Goal: Task Accomplishment & Management: Use online tool/utility

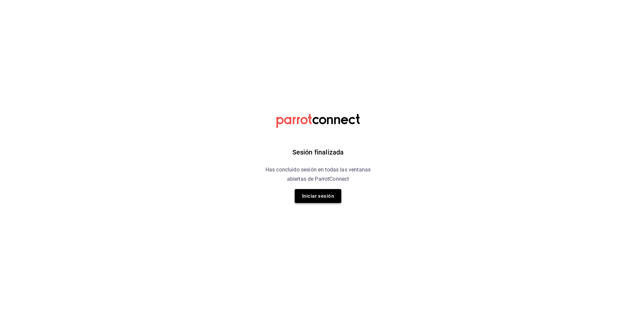
click at [331, 197] on button "Iniciar sesión" at bounding box center [318, 196] width 47 height 14
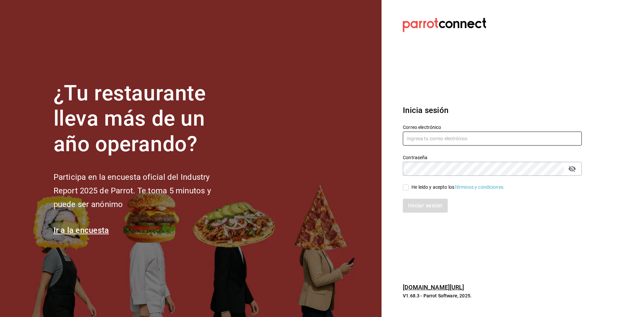
type input "atzhiri.figueroa@costeno.com"
click at [419, 192] on div "Iniciar sesión" at bounding box center [488, 202] width 187 height 22
click at [419, 190] on div "He leído y acepto los Términos y condiciones." at bounding box center [457, 187] width 93 height 7
click at [409, 190] on input "He leído y acepto los Términos y condiciones." at bounding box center [406, 188] width 6 height 6
checkbox input "true"
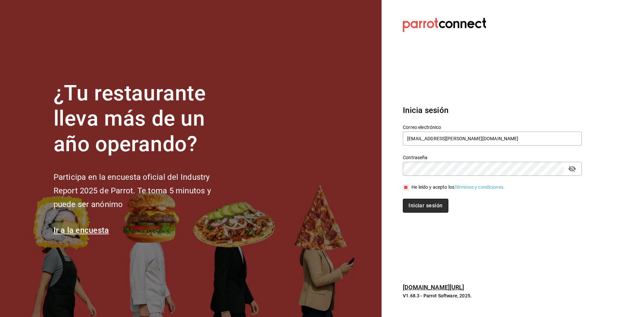
click at [419, 201] on button "Iniciar sesión" at bounding box center [425, 206] width 45 height 14
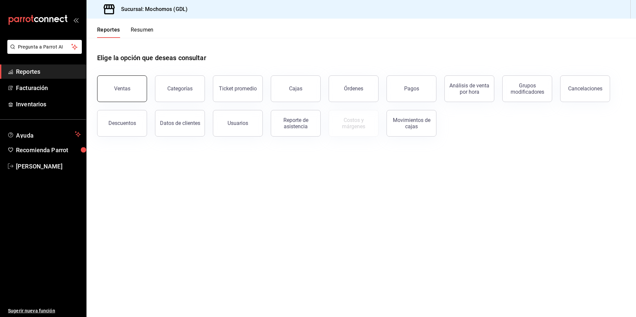
click at [131, 94] on button "Ventas" at bounding box center [122, 89] width 50 height 27
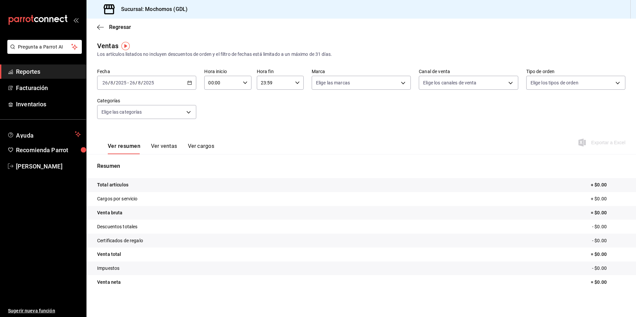
click at [140, 81] on input "8" at bounding box center [139, 82] width 3 height 5
click at [176, 87] on div "[DATE] [DATE] - [DATE] [DATE]" at bounding box center [146, 83] width 99 height 14
click at [148, 159] on li "Rango de fechas" at bounding box center [128, 162] width 62 height 15
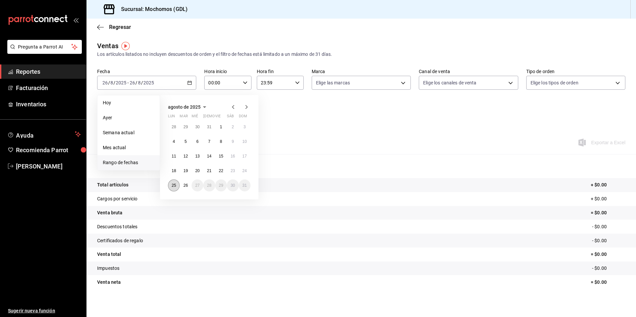
click at [176, 185] on abbr "25" at bounding box center [174, 185] width 4 height 5
click at [186, 187] on abbr "26" at bounding box center [185, 185] width 4 height 5
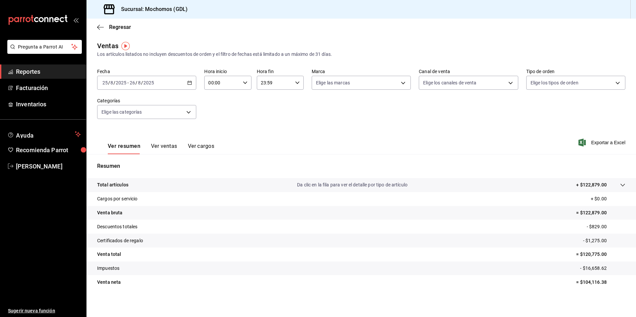
click at [245, 82] on \(Stroke\) "button" at bounding box center [245, 82] width 4 height 2
click at [211, 112] on span "05" at bounding box center [215, 112] width 13 height 5
type input "05:00"
click at [340, 87] on div at bounding box center [318, 158] width 636 height 317
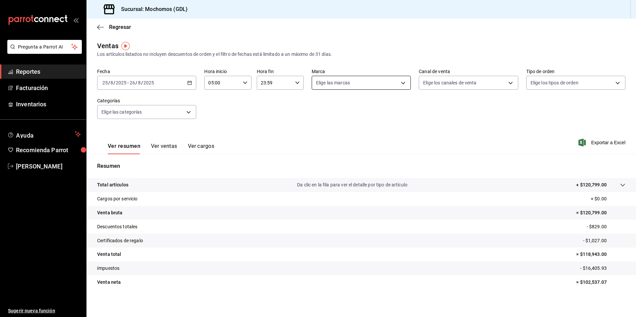
click at [338, 86] on body "Pregunta a Parrot AI Reportes Facturación Inventarios Ayuda Recomienda Parrot […" at bounding box center [318, 158] width 636 height 317
click at [329, 129] on span "Mochomos (GDL)" at bounding box center [366, 130] width 77 height 7
type input "36c25d4a-7cb0-456c-a434-e981d54830bc"
checkbox input "true"
click at [450, 87] on div at bounding box center [318, 158] width 636 height 317
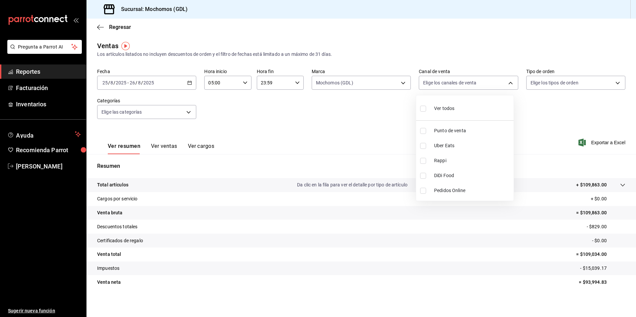
click at [450, 87] on body "Pregunta a Parrot AI Reportes Facturación Inventarios Ayuda Recomienda Parrot […" at bounding box center [318, 158] width 636 height 317
click at [445, 112] on span "Ver todos" at bounding box center [444, 108] width 20 height 7
type input "PARROT,UBER_EATS,RAPPI,DIDI_FOOD,ONLINE"
checkbox input "true"
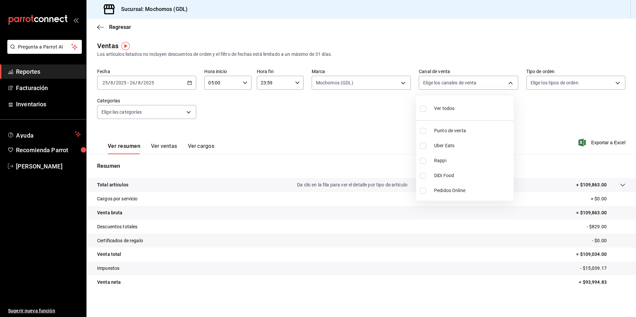
checkbox input "true"
click at [544, 89] on div at bounding box center [318, 158] width 636 height 317
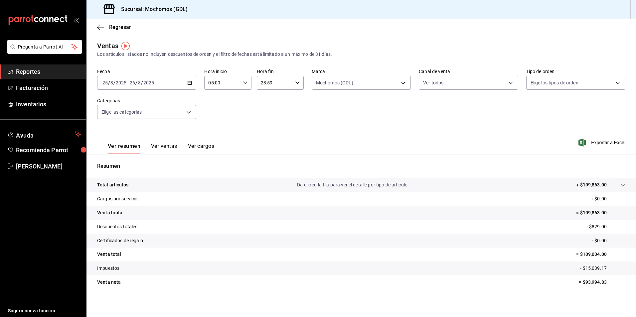
click at [540, 87] on body "Pregunta a Parrot AI Reportes Facturación Inventarios Ayuda Recomienda Parrot […" at bounding box center [318, 158] width 636 height 317
click at [534, 107] on label at bounding box center [531, 109] width 9 height 10
click at [533, 107] on input "checkbox" at bounding box center [530, 109] width 6 height 6
checkbox input "false"
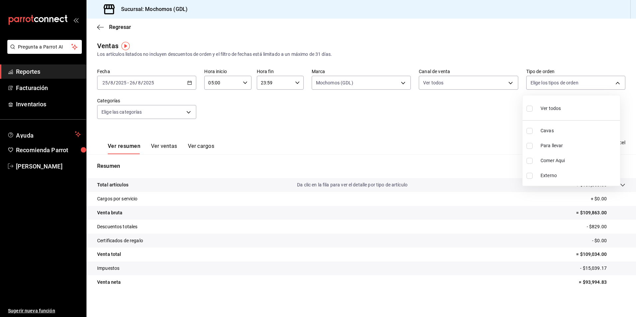
checkbox input "false"
click at [118, 113] on div at bounding box center [318, 158] width 636 height 317
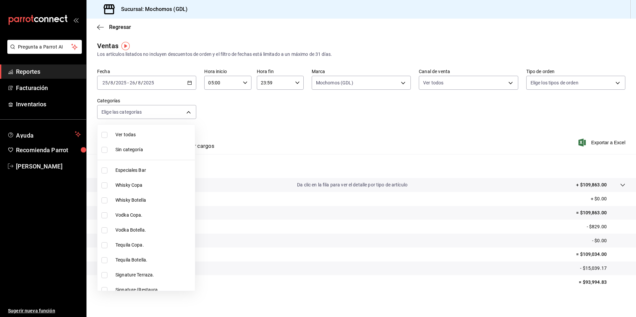
click at [119, 116] on body "Pregunta a Parrot AI Reportes Facturación Inventarios Ayuda Recomienda Parrot […" at bounding box center [318, 158] width 636 height 317
click at [128, 137] on span "Ver todas" at bounding box center [153, 134] width 77 height 7
type input "c0db8a99-aef8-4e9c-862d-72763fc5d605,0e6da5ad-e1ed-4623-8a7f-4db137866549,4ba6e…"
checkbox input "true"
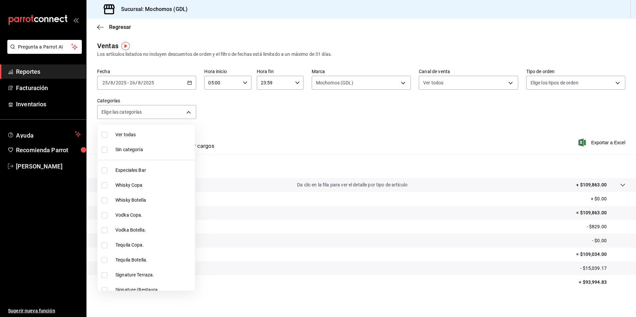
checkbox input "true"
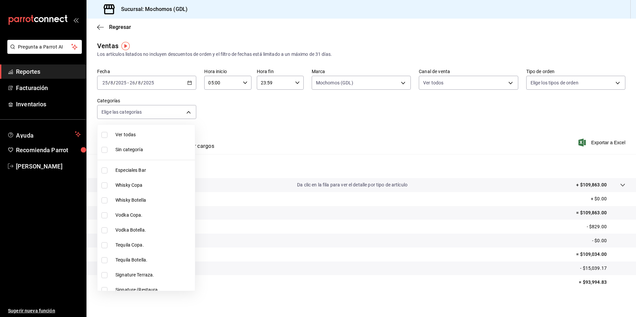
checkbox input "true"
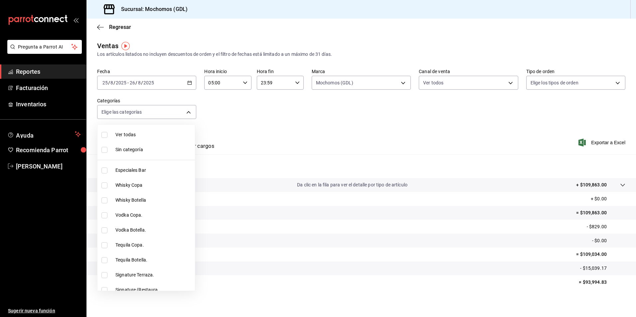
checkbox input "true"
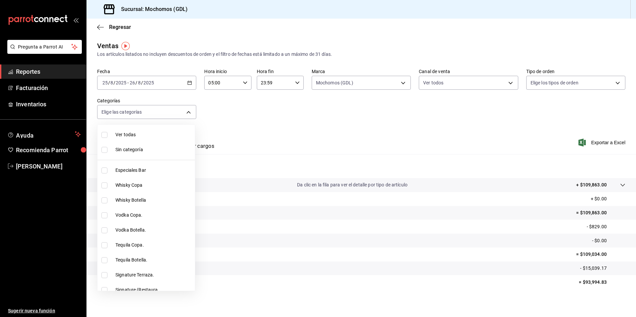
checkbox input "true"
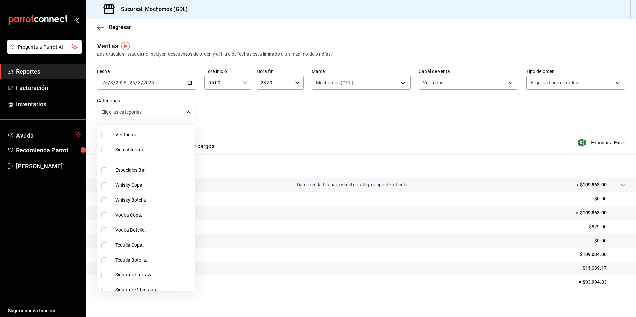
checkbox input "true"
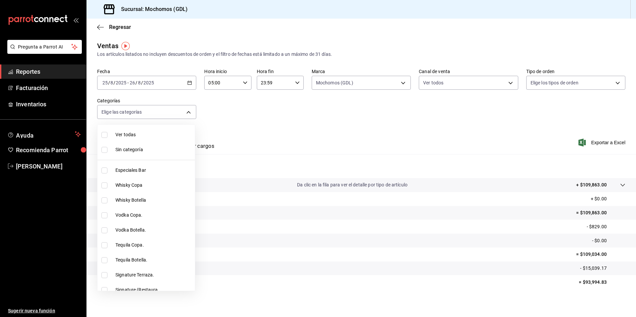
checkbox input "true"
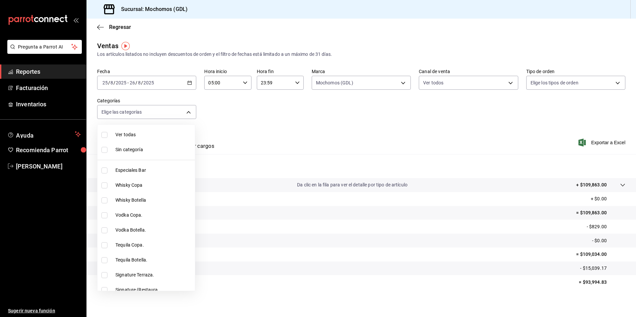
checkbox input "true"
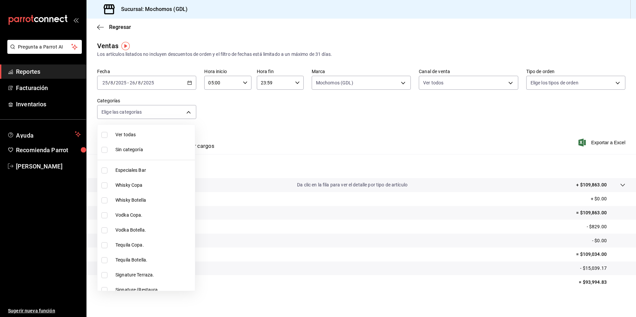
checkbox input "true"
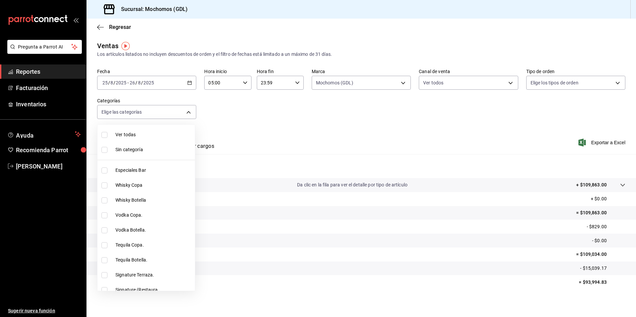
checkbox input "true"
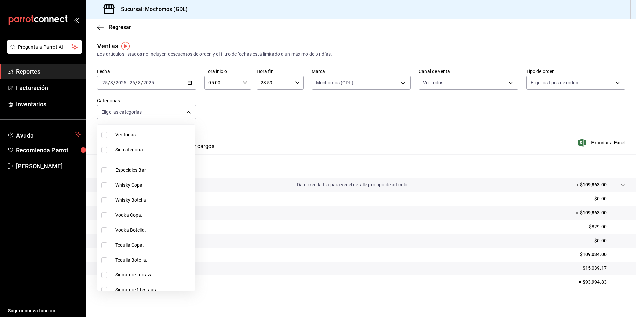
checkbox input "true"
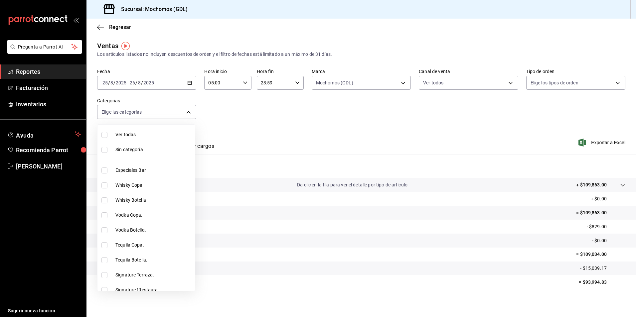
checkbox input "true"
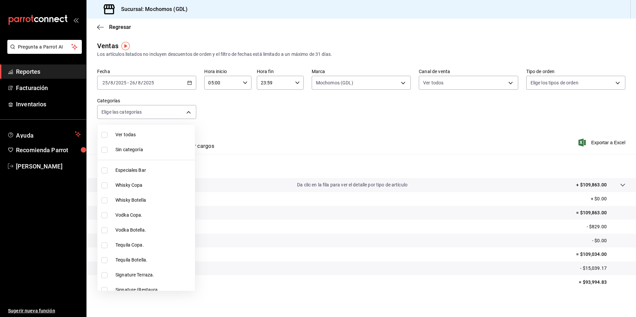
checkbox input "true"
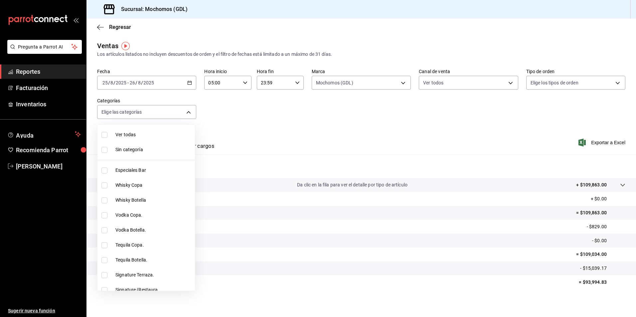
checkbox input "true"
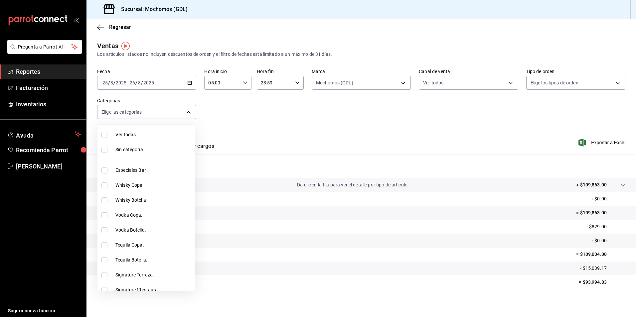
checkbox input "true"
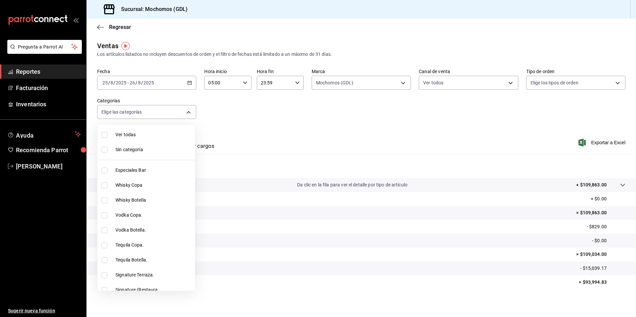
checkbox input "true"
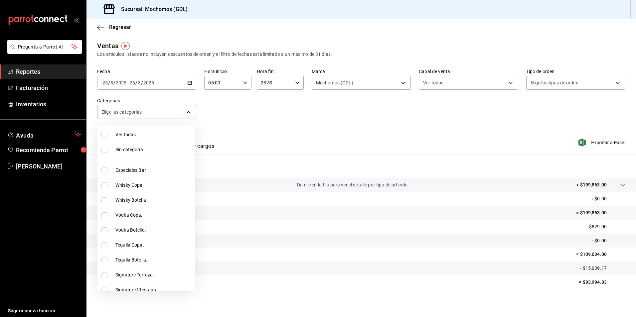
checkbox input "true"
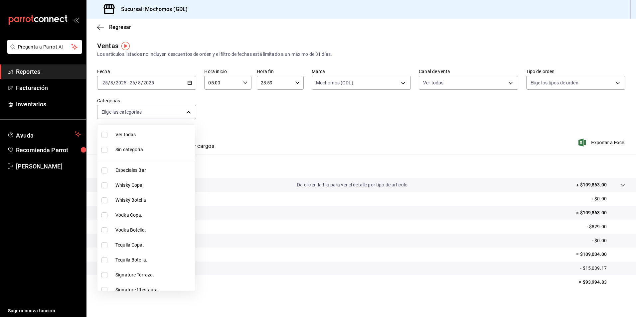
checkbox input "true"
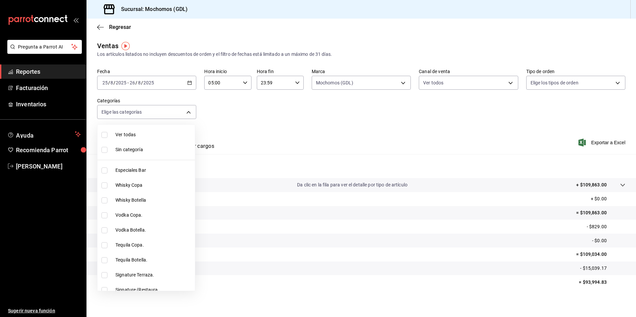
checkbox input "true"
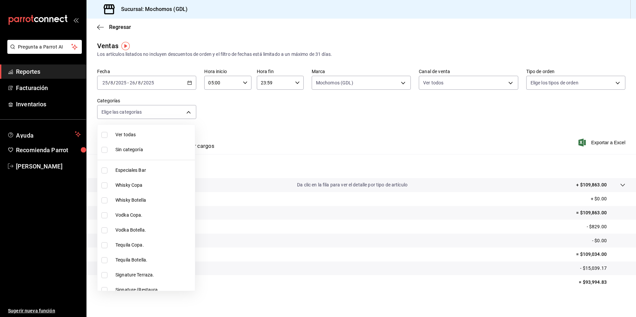
checkbox input "true"
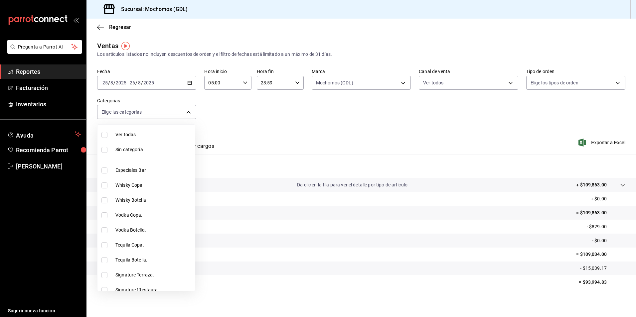
checkbox input "true"
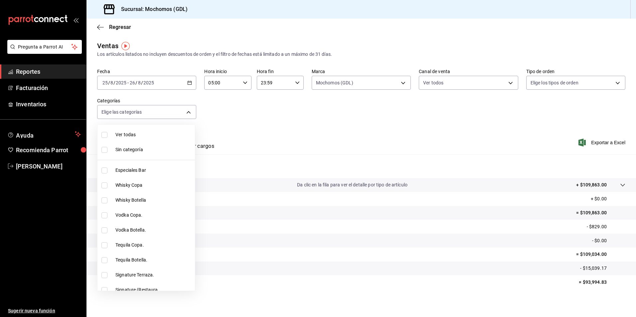
checkbox input "true"
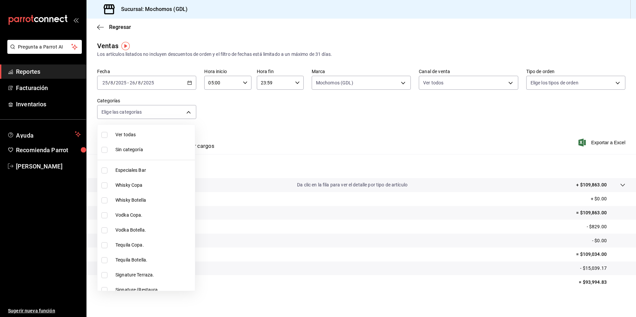
checkbox input "true"
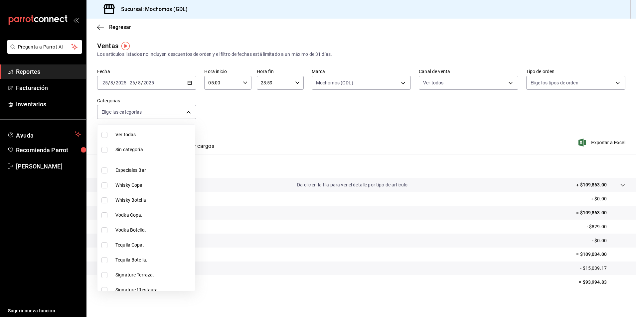
checkbox input "true"
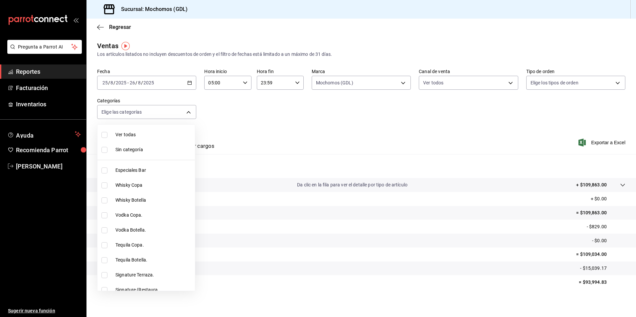
checkbox input "true"
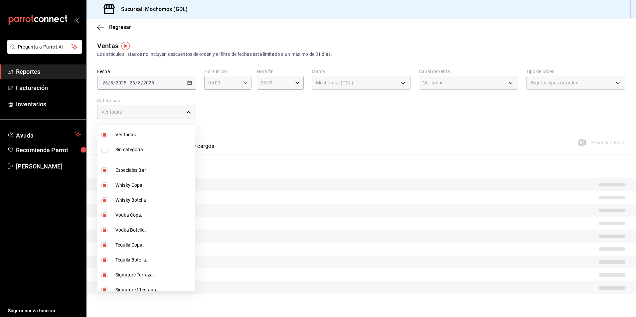
click at [130, 148] on span "Sin categoría" at bounding box center [153, 149] width 77 height 7
checkbox input "true"
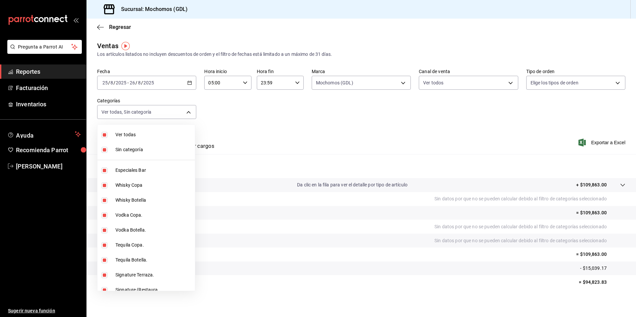
click at [324, 122] on div at bounding box center [318, 158] width 636 height 317
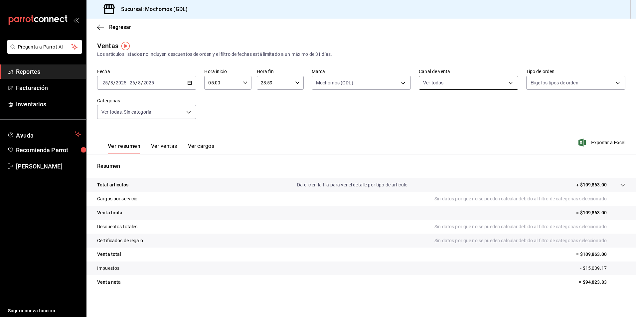
click at [430, 85] on body "Pregunta a Parrot AI Reportes Facturación Inventarios Ayuda Recomienda Parrot […" at bounding box center [318, 158] width 636 height 317
click at [436, 188] on span "Pedidos Online" at bounding box center [472, 190] width 77 height 7
type input "PARROT,UBER_EATS,RAPPI,DIDI_FOOD"
checkbox input "false"
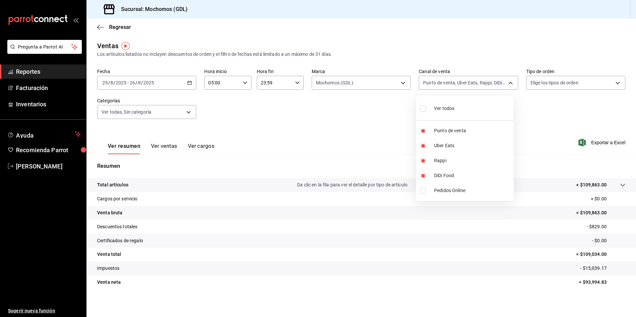
click at [344, 121] on div at bounding box center [318, 158] width 636 height 317
